Goal: Use online tool/utility: Utilize a website feature to perform a specific function

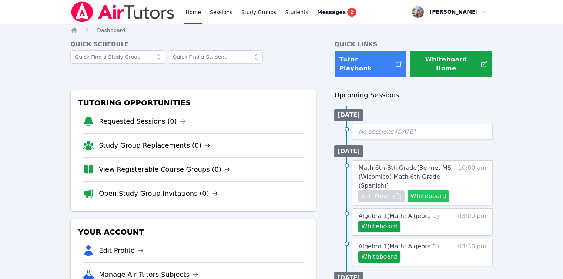
click at [422, 190] on button "Whiteboard" at bounding box center [429, 196] width 42 height 12
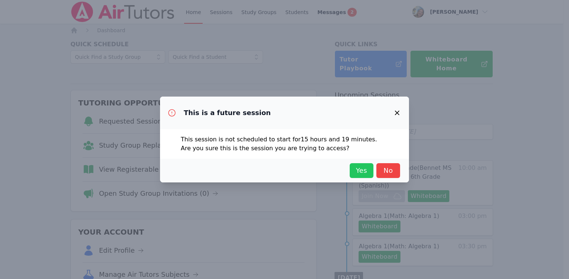
click at [358, 171] on span "Yes" at bounding box center [361, 170] width 16 height 10
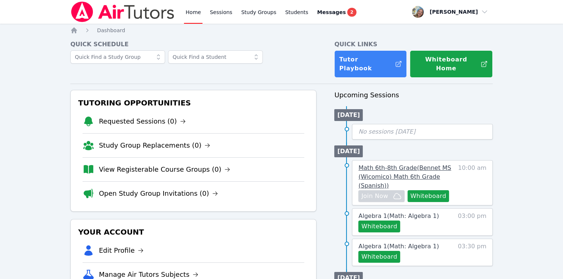
click at [370, 164] on span "Math 6th-8th Grade ( Bennet MS (Wicomico) Math 6th Grade (Spanish) )" at bounding box center [404, 176] width 93 height 25
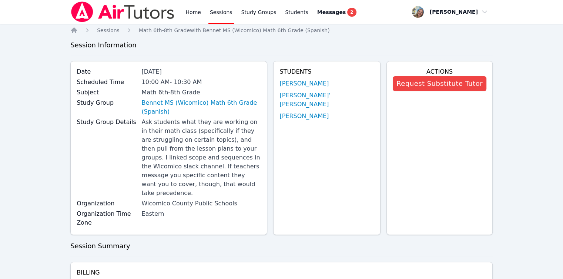
click at [219, 11] on link "Sessions" at bounding box center [221, 12] width 26 height 24
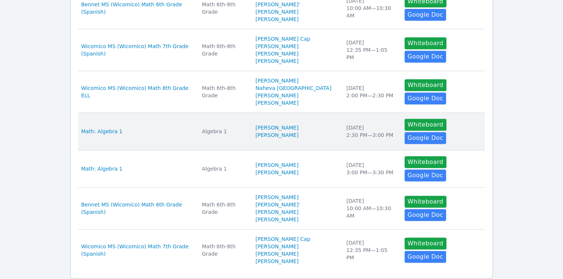
scroll to position [309, 0]
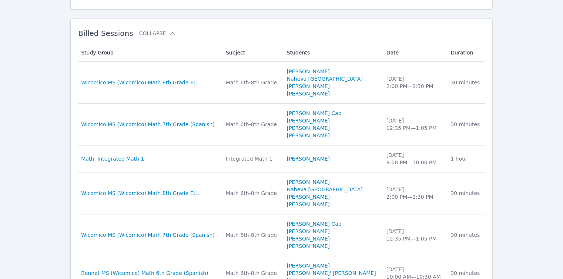
scroll to position [606, 0]
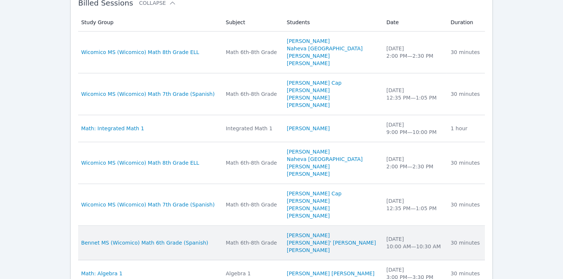
click at [467, 239] on div "30 minutes" at bounding box center [465, 242] width 30 height 7
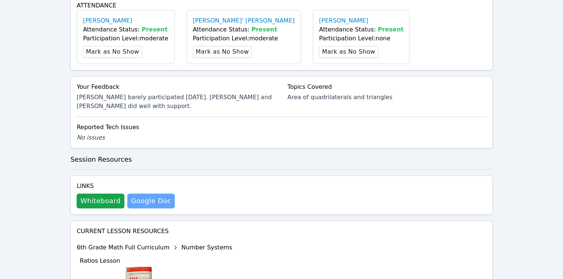
scroll to position [296, 0]
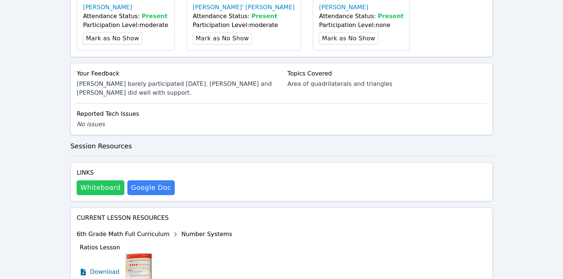
click at [104, 180] on button "Whiteboard" at bounding box center [101, 187] width 48 height 15
